Goal: Information Seeking & Learning: Learn about a topic

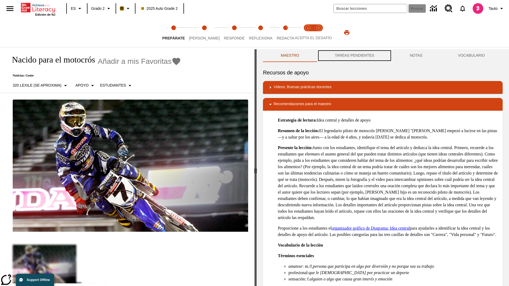
click at [355, 56] on button "TAREAS PENDIENTES" at bounding box center [354, 55] width 75 height 13
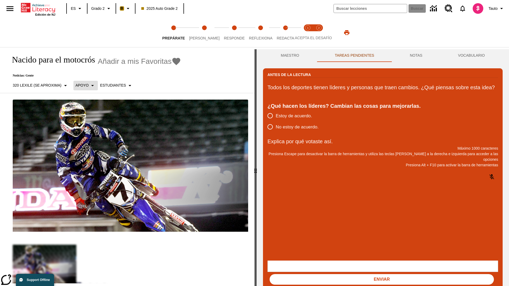
click at [85, 85] on p "Apoyo" at bounding box center [82, 86] width 13 height 6
click at [93, 116] on p "Apoyo" at bounding box center [92, 117] width 31 height 6
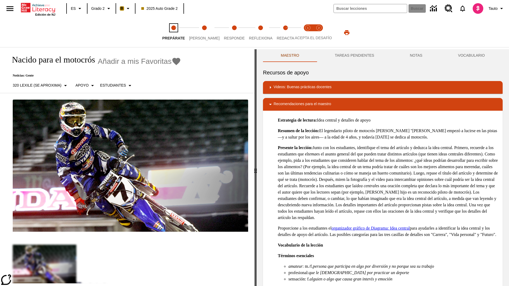
click at [173, 33] on span "Prepárate" at bounding box center [173, 36] width 23 height 10
click at [355, 56] on button "TAREAS PENDIENTES" at bounding box center [354, 55] width 75 height 13
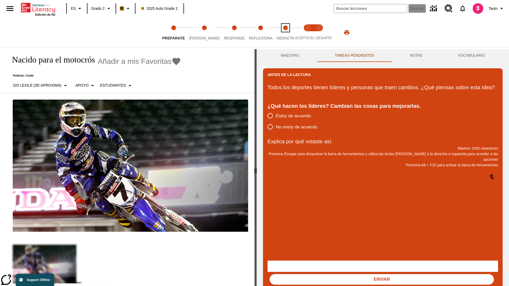
click at [280, 33] on span "Redacta" at bounding box center [286, 36] width 18 height 10
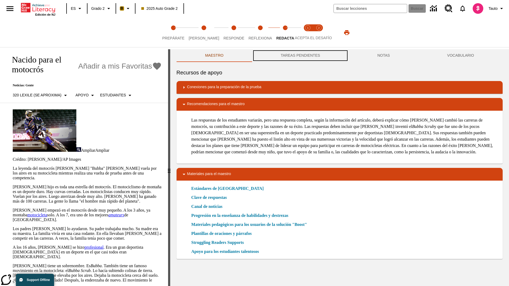
scroll to position [0, 0]
click at [300, 56] on button "TAREAS PENDIENTES" at bounding box center [300, 55] width 97 height 13
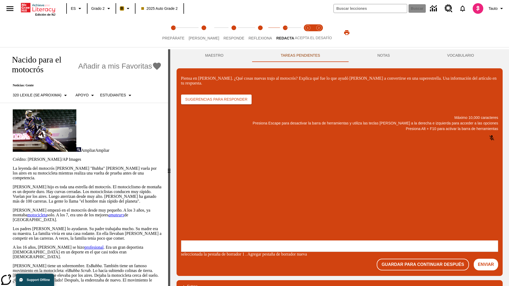
scroll to position [0, 0]
